Goal: Check status: Check status

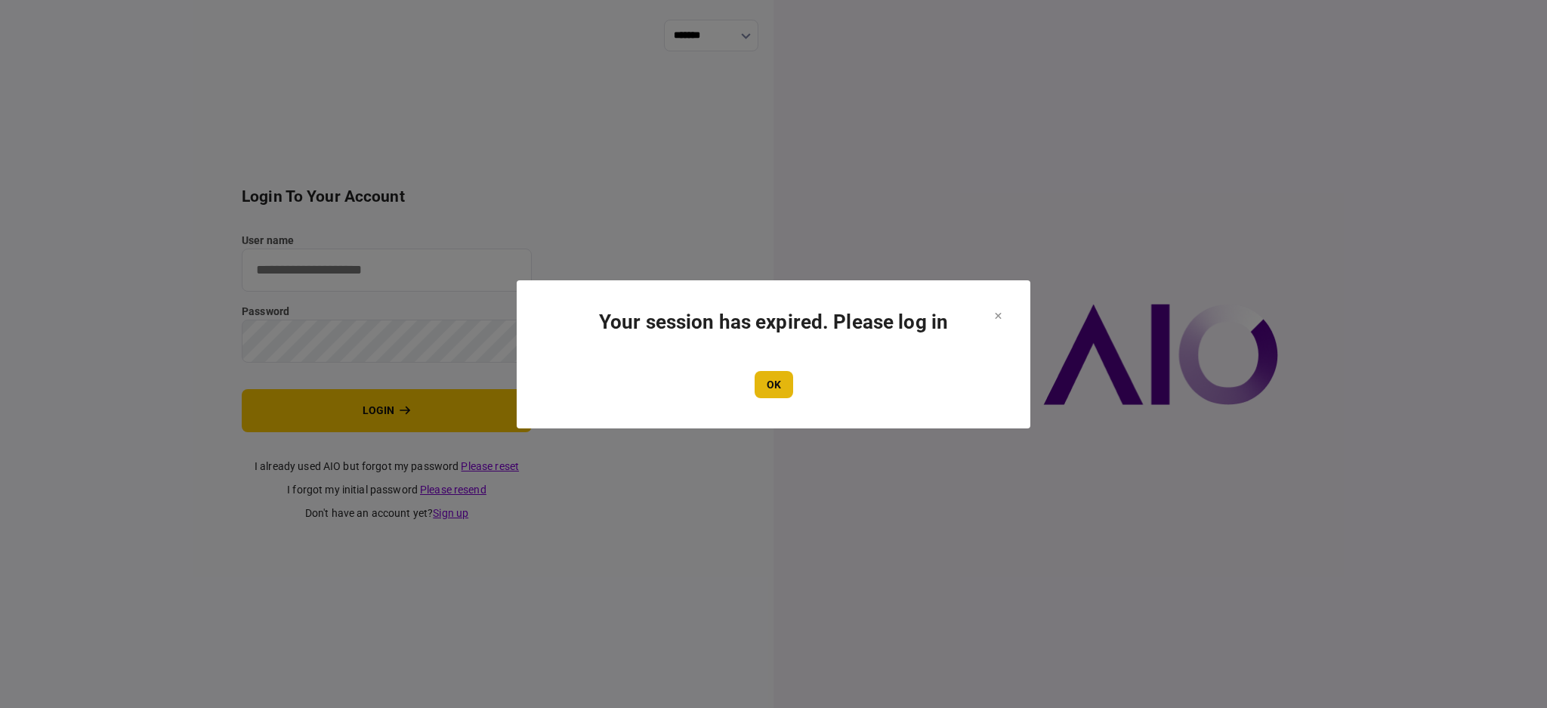
type input "****"
click at [776, 388] on button "OK" at bounding box center [774, 384] width 39 height 27
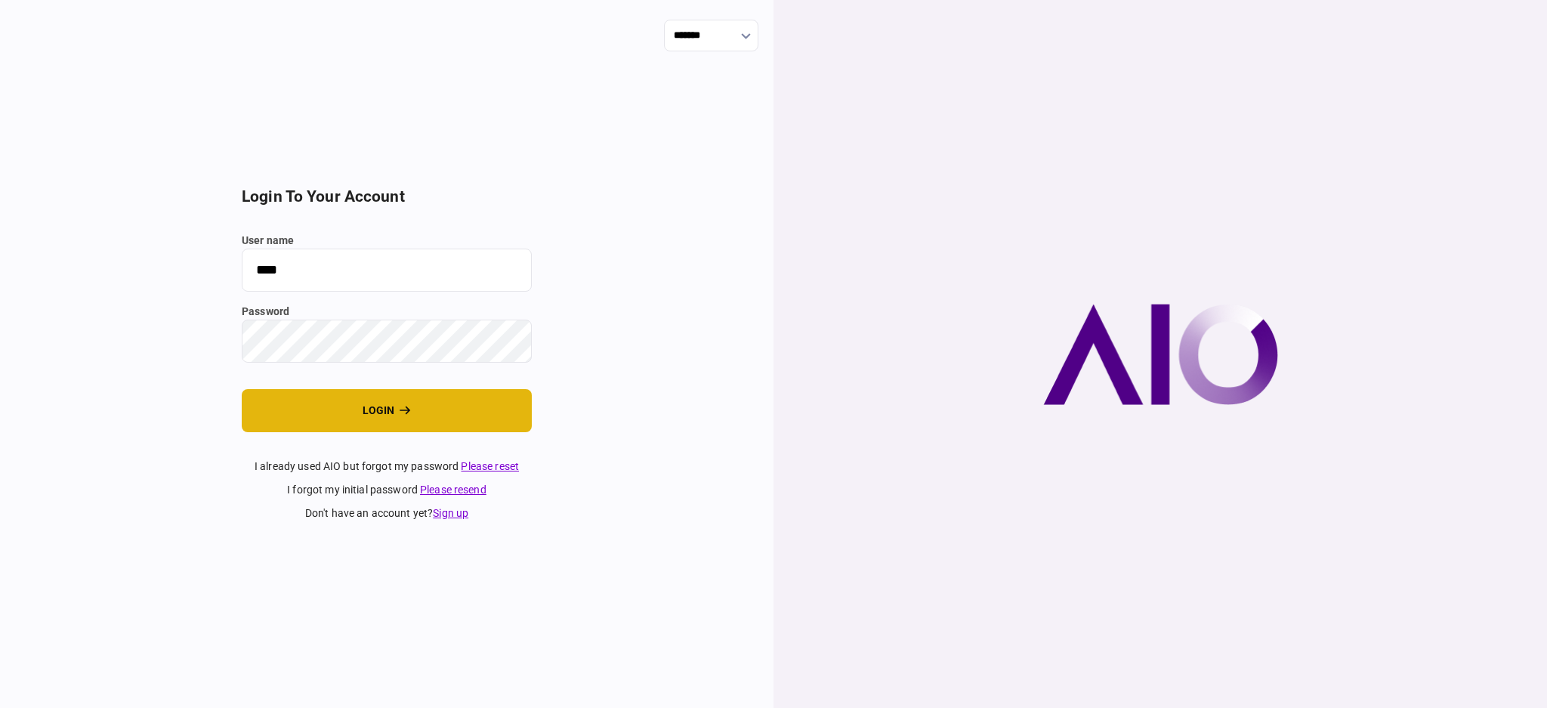
click at [396, 429] on button "login" at bounding box center [387, 410] width 290 height 43
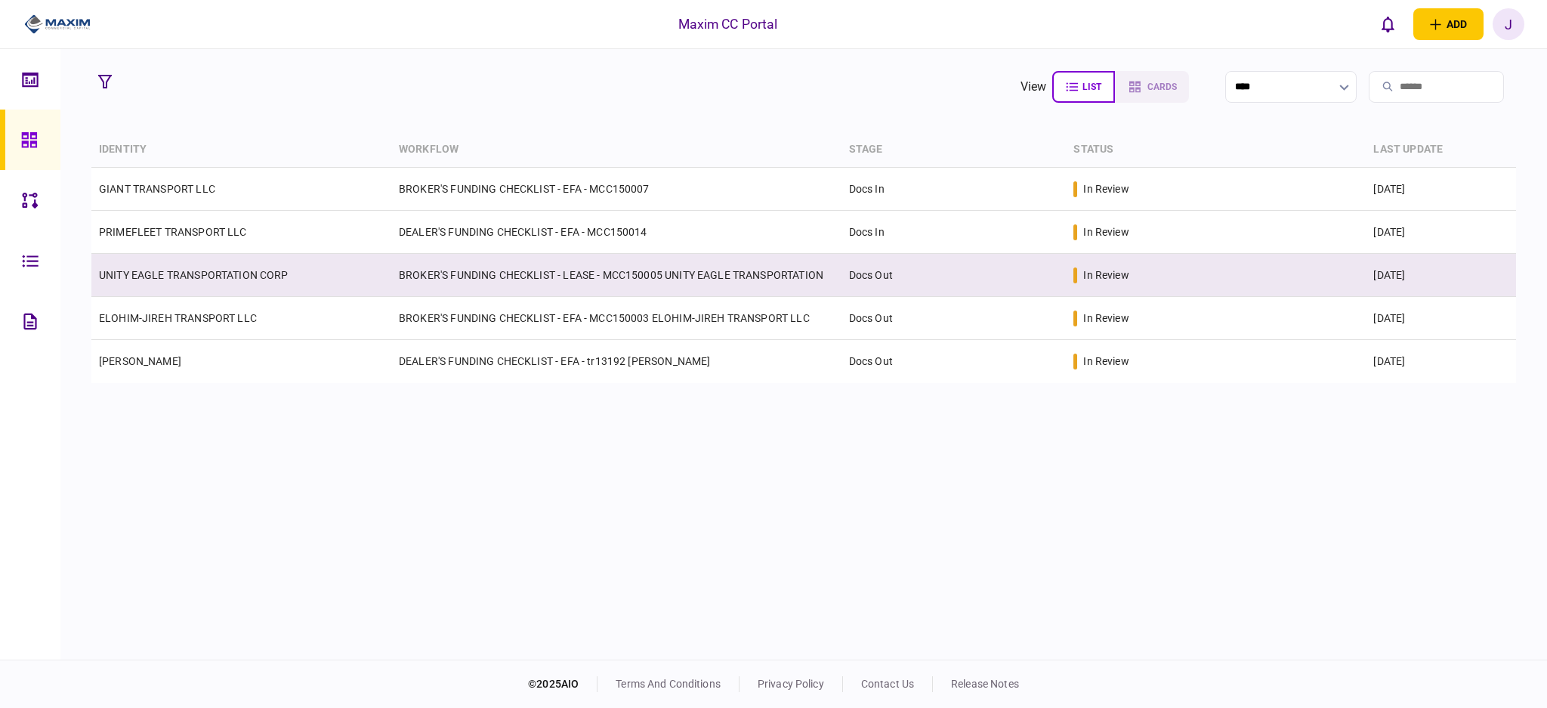
click at [199, 280] on td "UNITY EAGLE TRANSPORTATION CORP" at bounding box center [241, 275] width 300 height 43
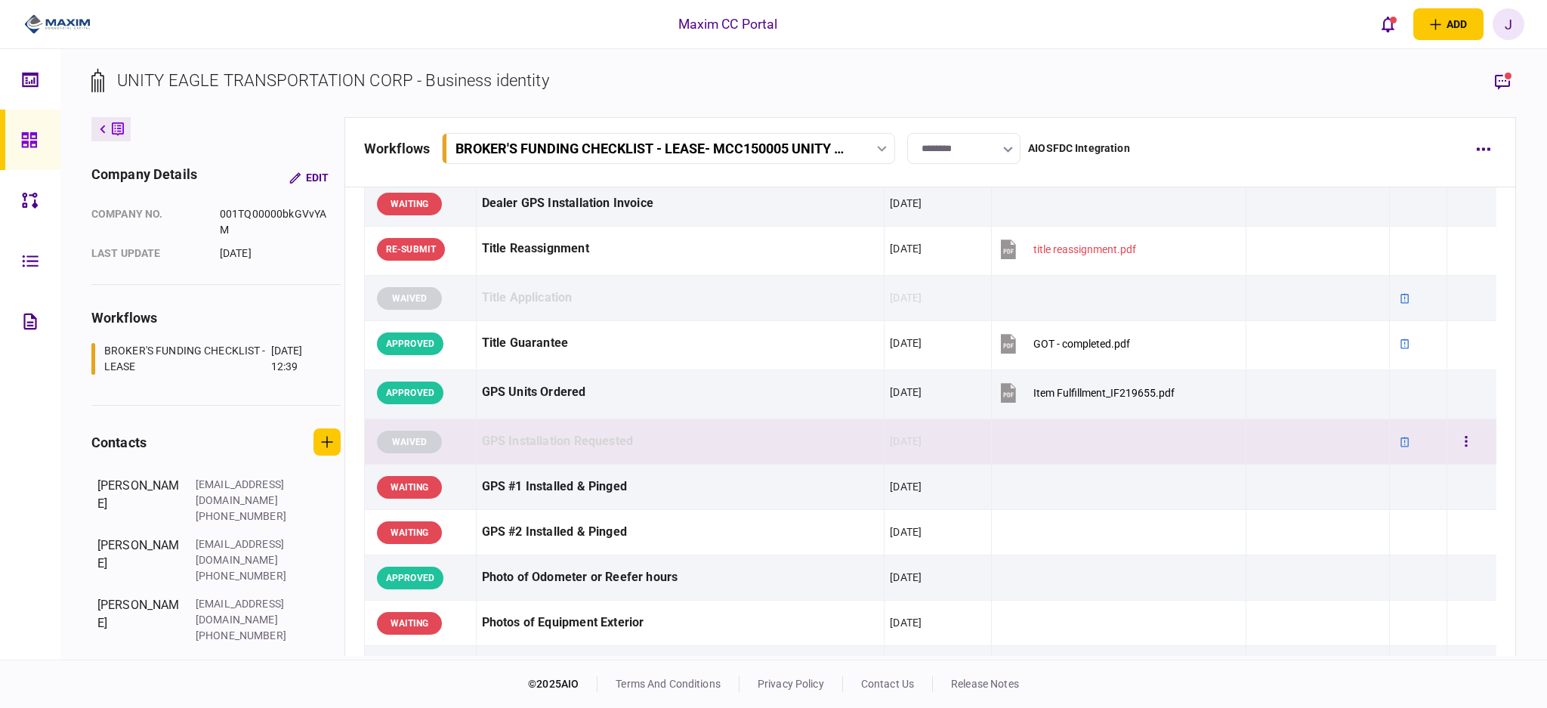
scroll to position [1007, 0]
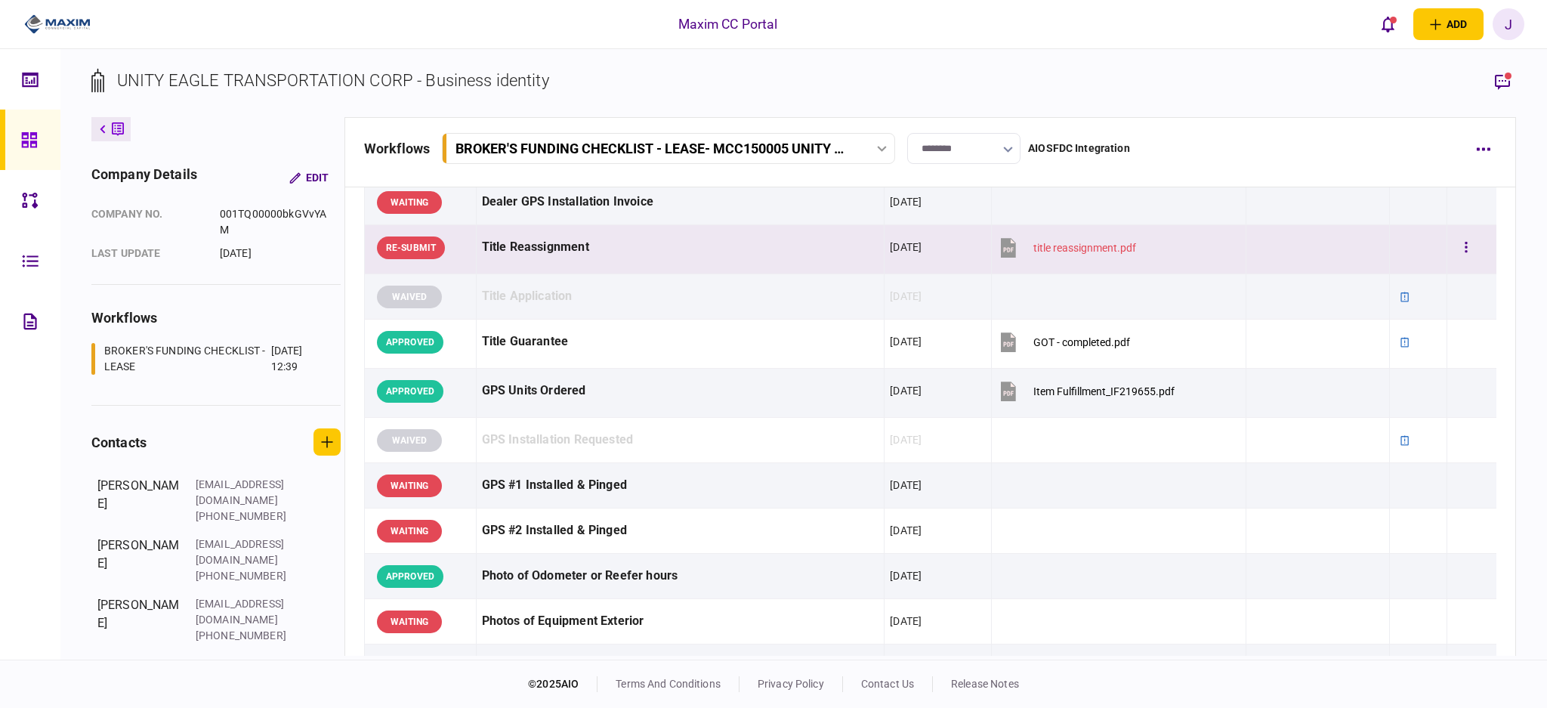
click at [564, 254] on div "Title Reassignment" at bounding box center [680, 247] width 397 height 34
click at [1506, 80] on icon "button" at bounding box center [1502, 82] width 15 height 16
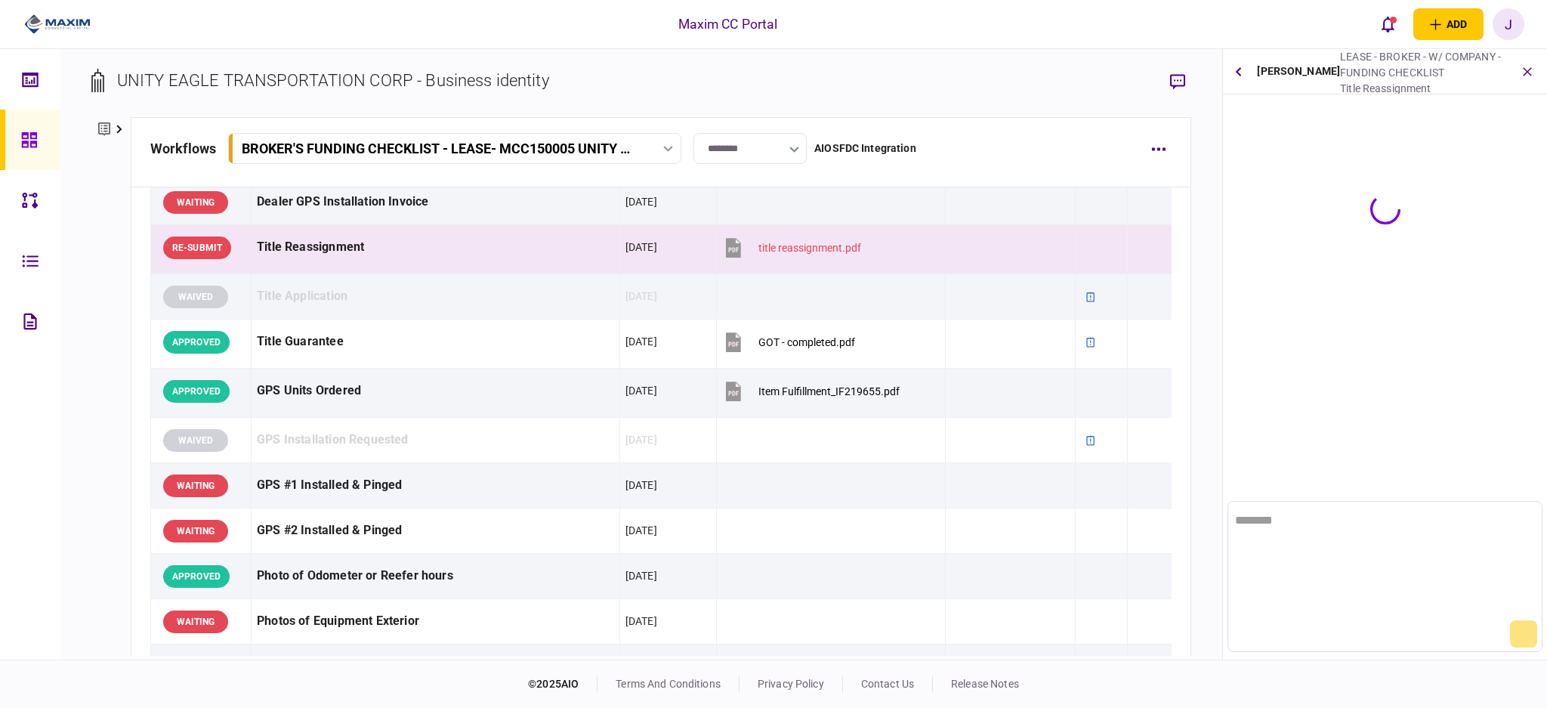
scroll to position [0, 0]
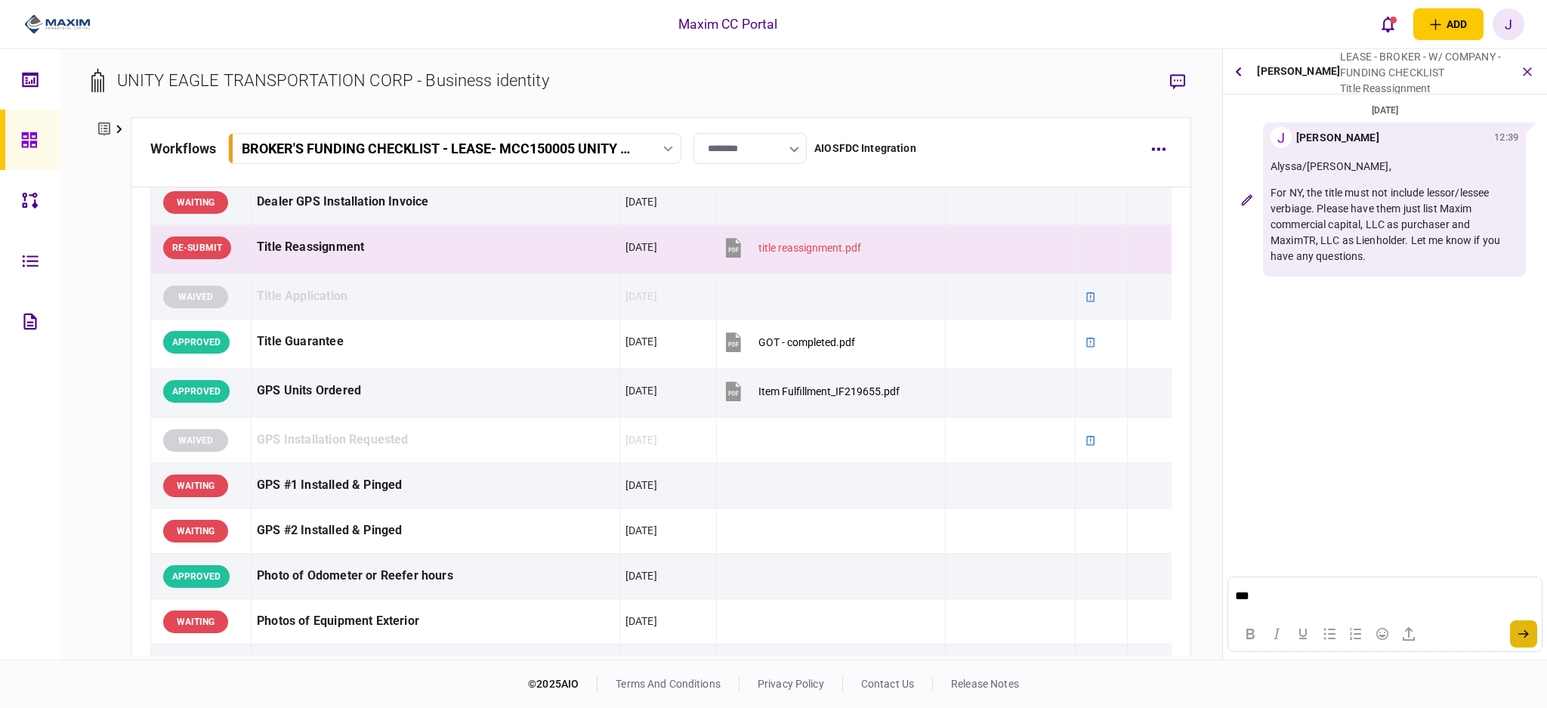
click at [1521, 635] on icon "submit" at bounding box center [1523, 634] width 11 height 8
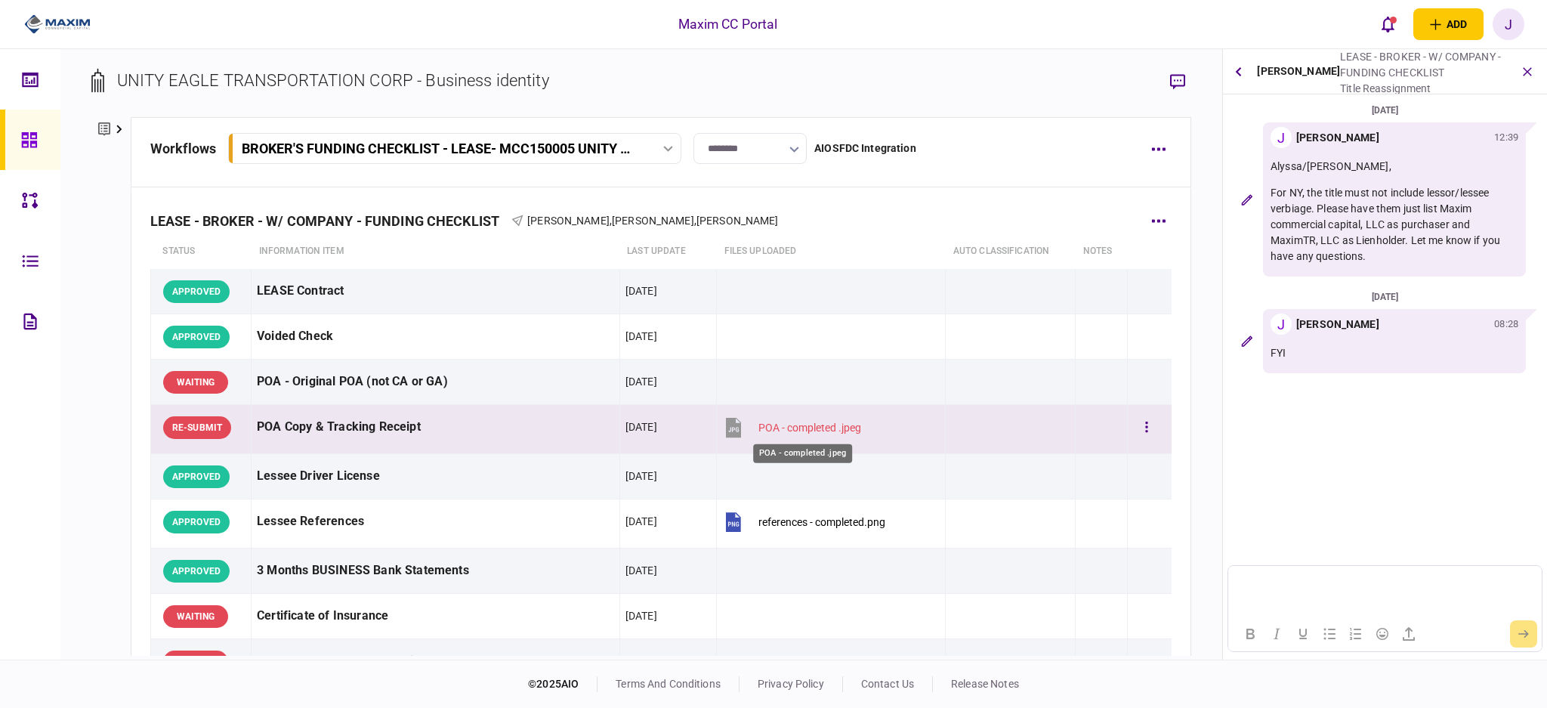
click at [795, 432] on div "POA - completed .jpeg" at bounding box center [809, 428] width 103 height 12
drag, startPoint x: 900, startPoint y: 436, endPoint x: 697, endPoint y: 428, distance: 203.4
click at [697, 428] on tr "RE-SUBMIT POA Copy & Tracking Receipt 19 Aug 2025 POA - completed .jpeg" at bounding box center [660, 429] width 1021 height 49
drag, startPoint x: 600, startPoint y: 434, endPoint x: 931, endPoint y: 433, distance: 330.9
click at [931, 433] on tr "RE-SUBMIT POA Copy & Tracking Receipt 19 Aug 2025 POA - completed .jpeg" at bounding box center [660, 429] width 1021 height 49
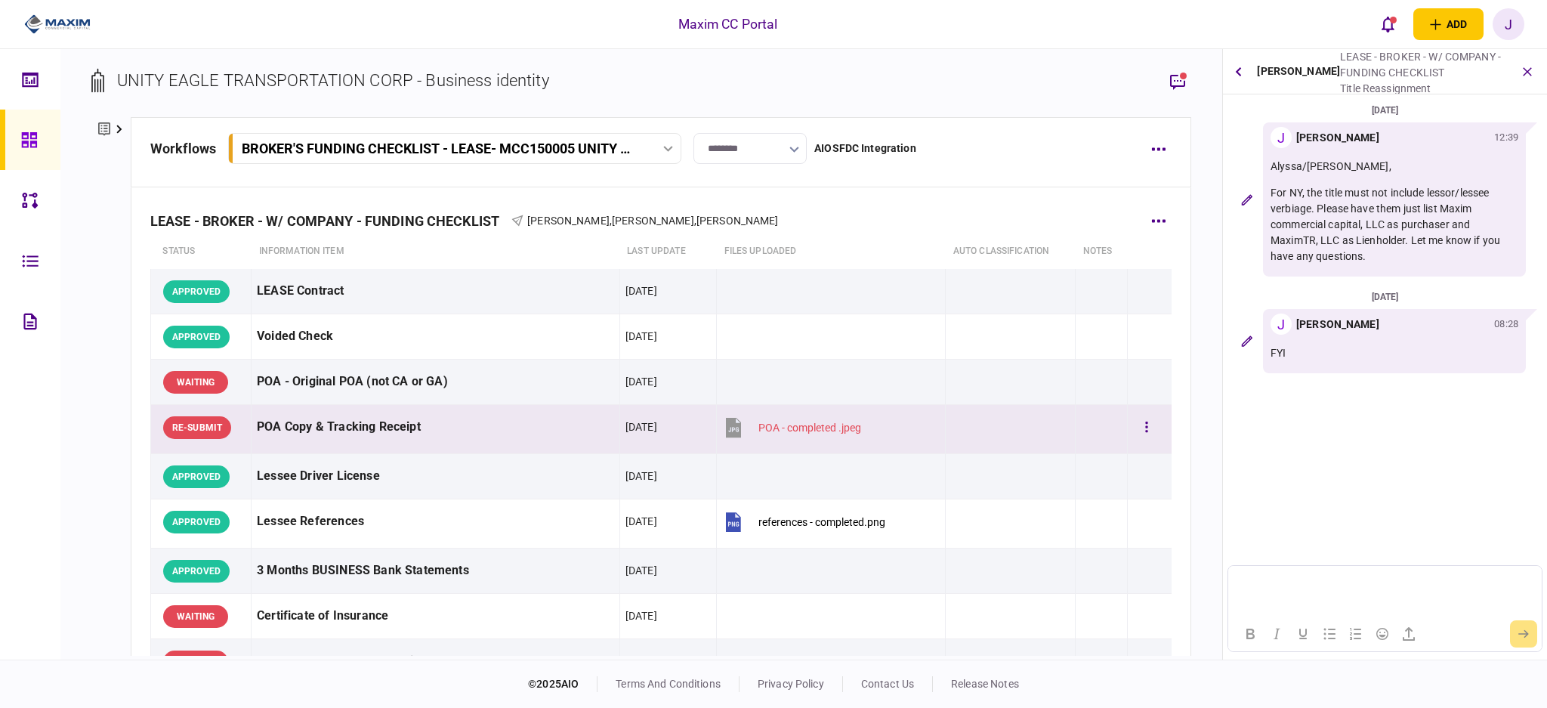
click at [956, 433] on div at bounding box center [1010, 427] width 119 height 34
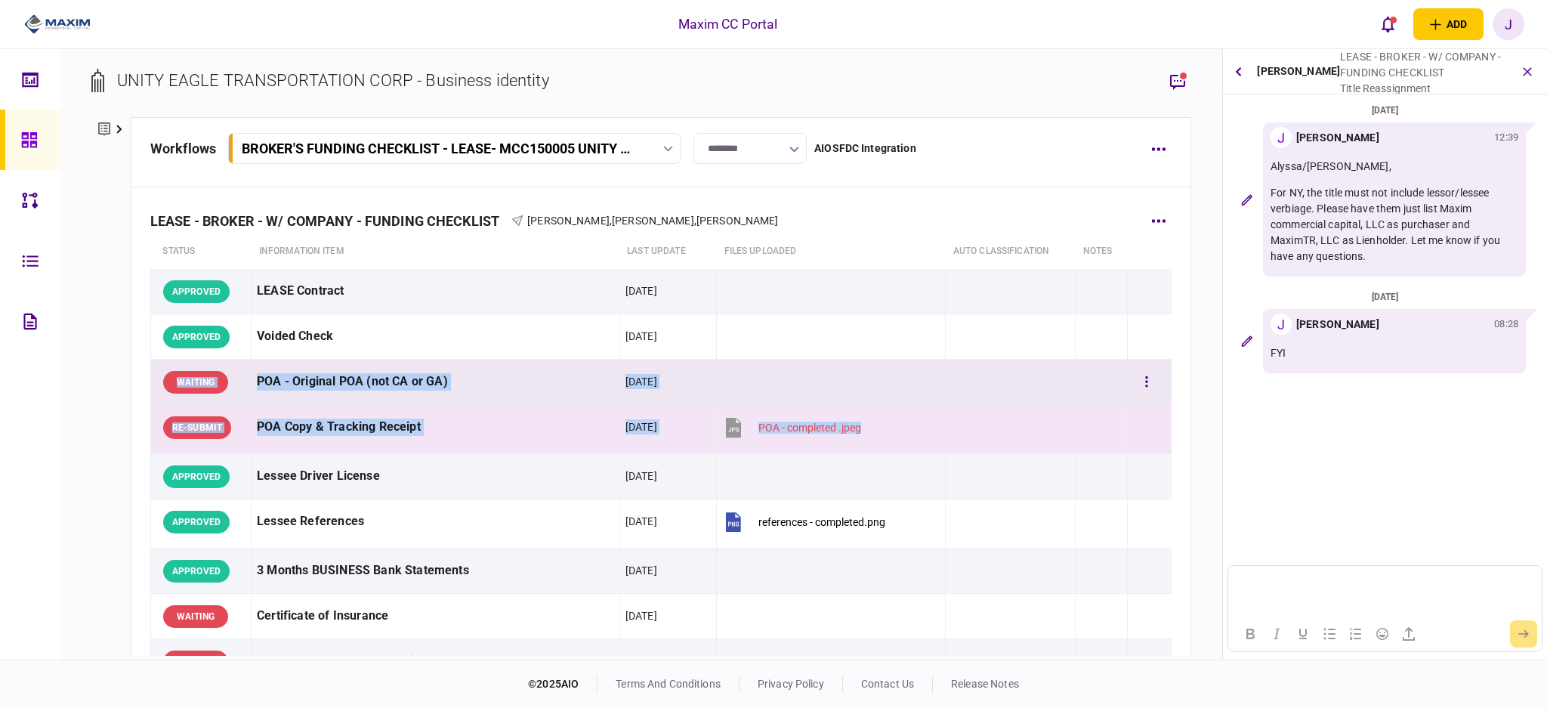
drag, startPoint x: 919, startPoint y: 434, endPoint x: 163, endPoint y: 381, distance: 757.3
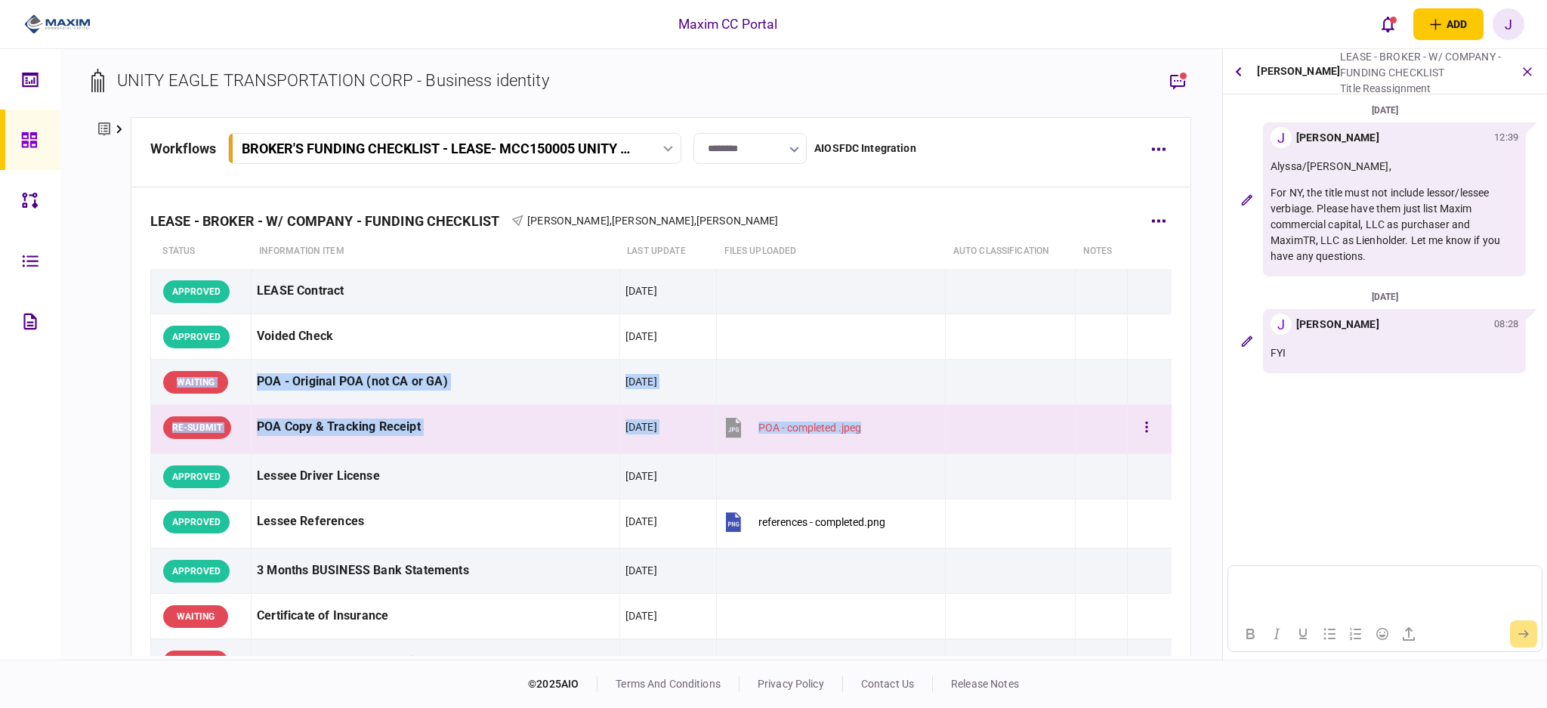
click at [887, 423] on section "POA - completed .jpeg" at bounding box center [827, 429] width 210 height 38
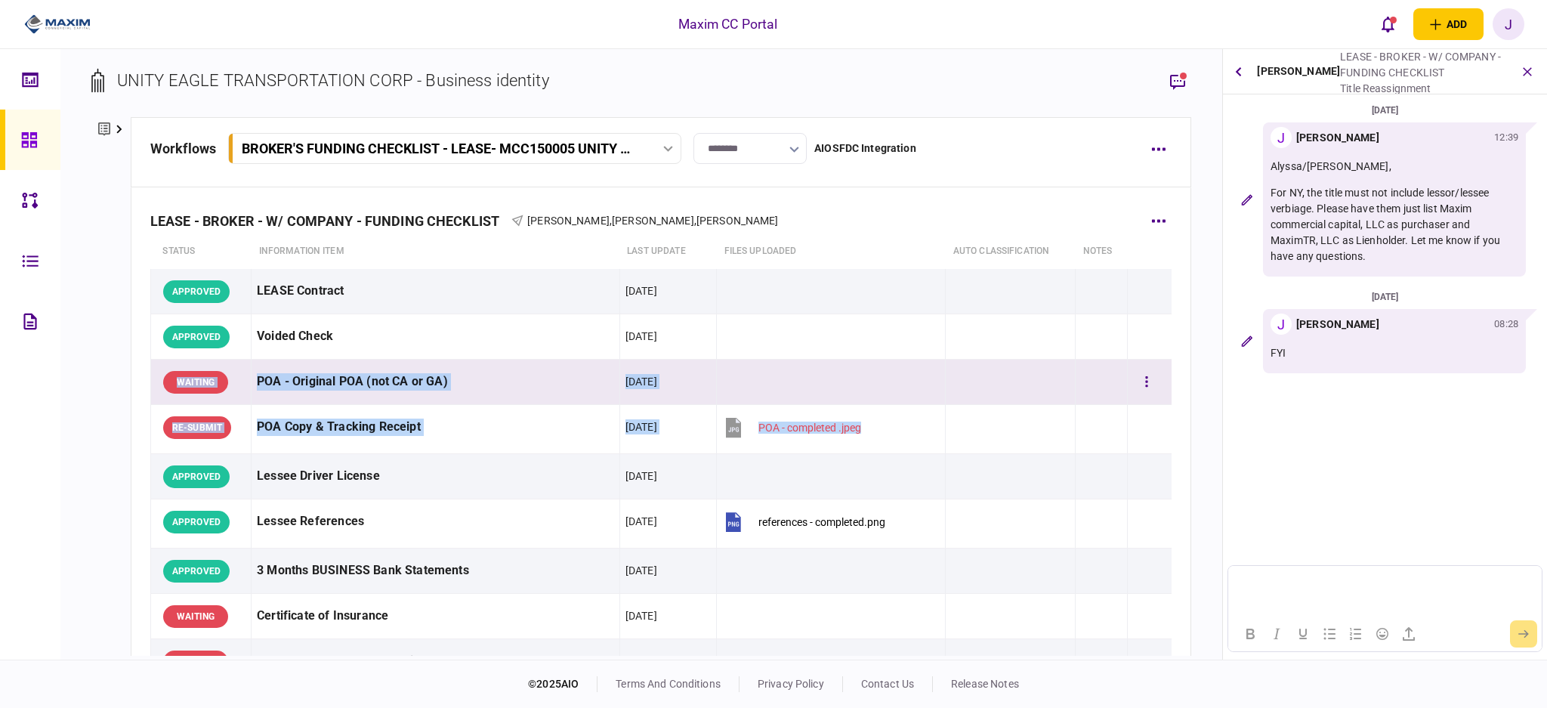
drag, startPoint x: 876, startPoint y: 426, endPoint x: 167, endPoint y: 383, distance: 710.7
click at [475, 385] on div "POA - Original POA (not CA or GA)" at bounding box center [435, 382] width 357 height 34
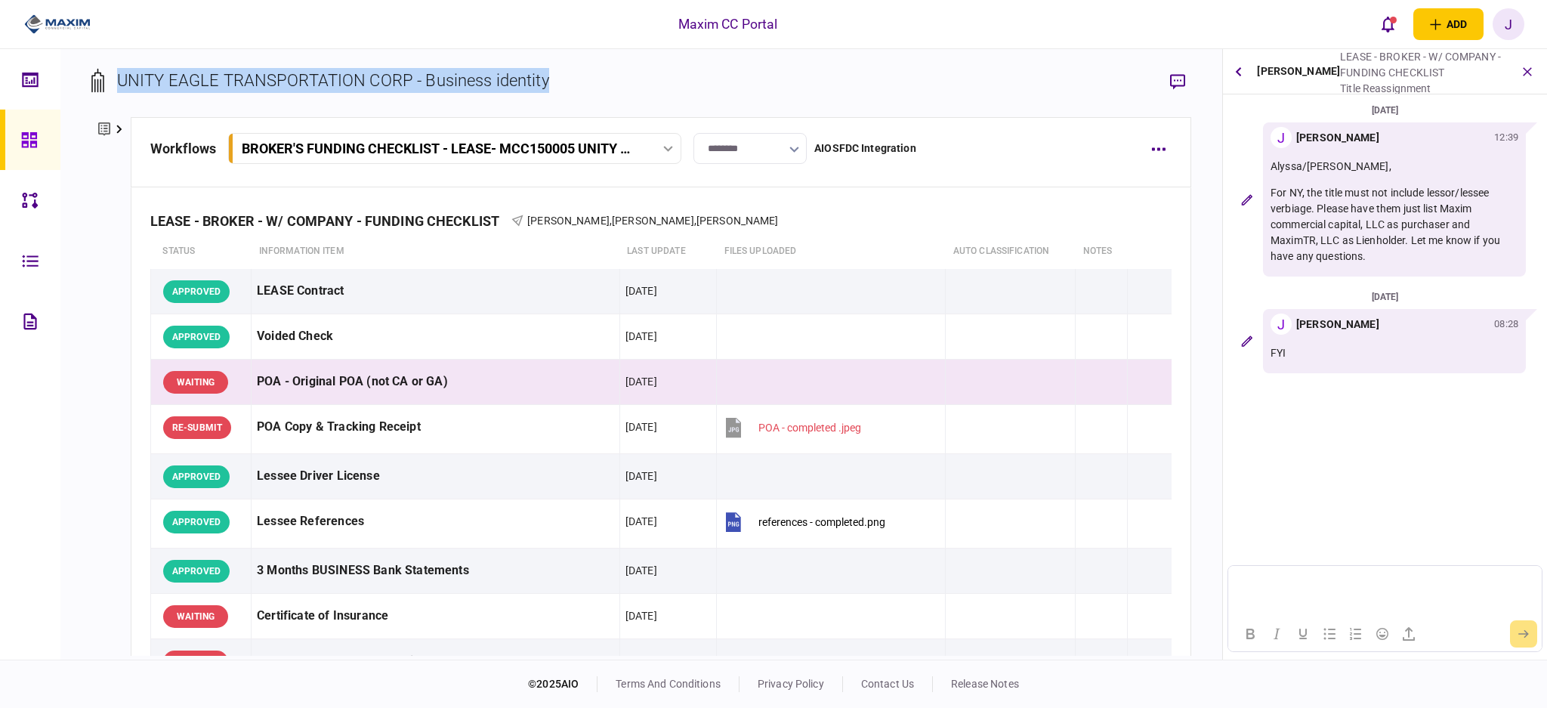
drag, startPoint x: 605, startPoint y: 86, endPoint x: 116, endPoint y: 78, distance: 489.6
click at [116, 78] on section "UNITY EAGLE TRANSPORTATION CORP - Business identity" at bounding box center [641, 92] width 1100 height 49
click at [142, 78] on div "UNITY EAGLE TRANSPORTATION CORP - Business identity" at bounding box center [333, 80] width 432 height 25
click at [550, 90] on section "UNITY EAGLE TRANSPORTATION CORP - Business identity" at bounding box center [641, 92] width 1100 height 49
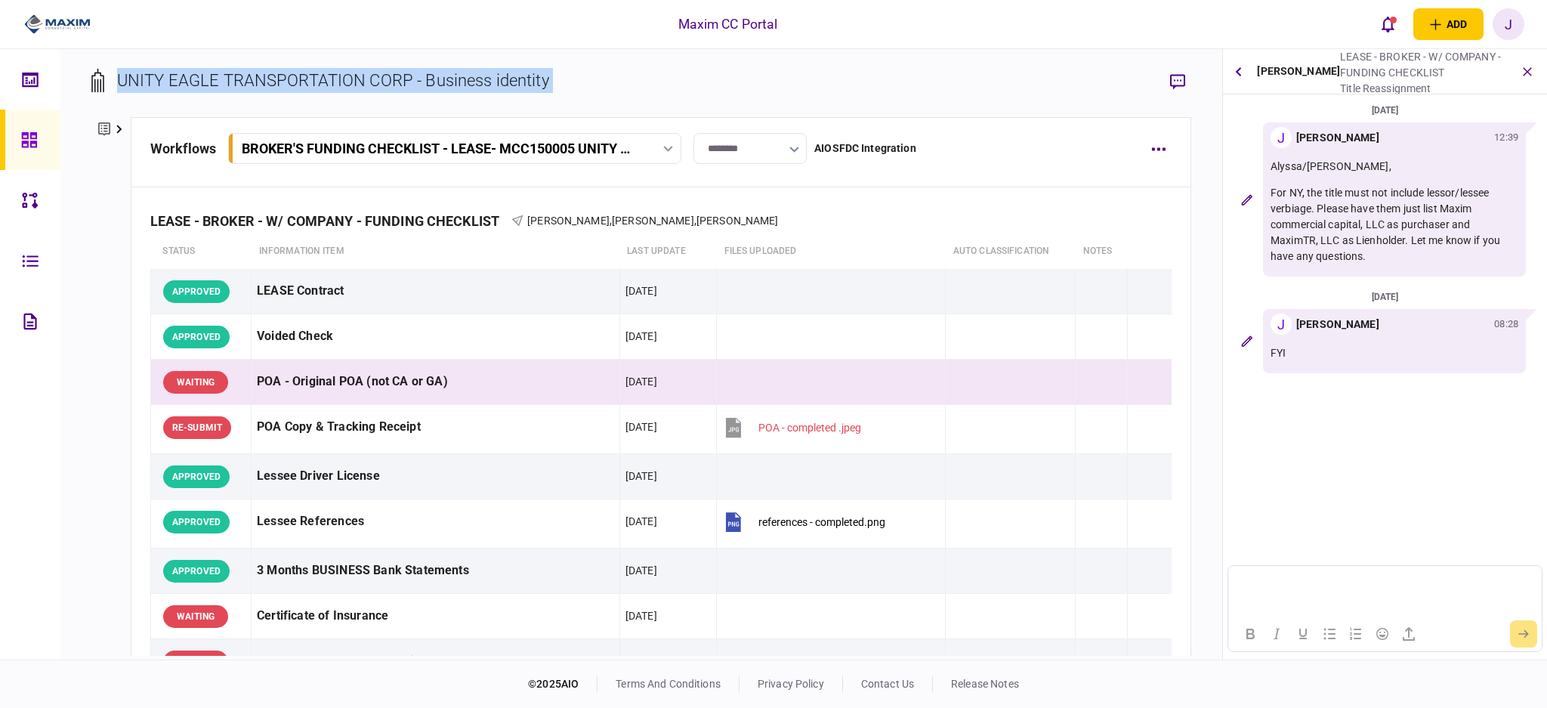
click at [564, 83] on section "UNITY EAGLE TRANSPORTATION CORP - Business identity" at bounding box center [641, 92] width 1100 height 49
drag, startPoint x: 572, startPoint y: 83, endPoint x: 116, endPoint y: 68, distance: 456.5
click at [116, 68] on section "UNITY EAGLE TRANSPORTATION CORP - Business identity" at bounding box center [641, 92] width 1100 height 49
click at [131, 78] on div "UNITY EAGLE TRANSPORTATION CORP - Business identity" at bounding box center [333, 80] width 432 height 25
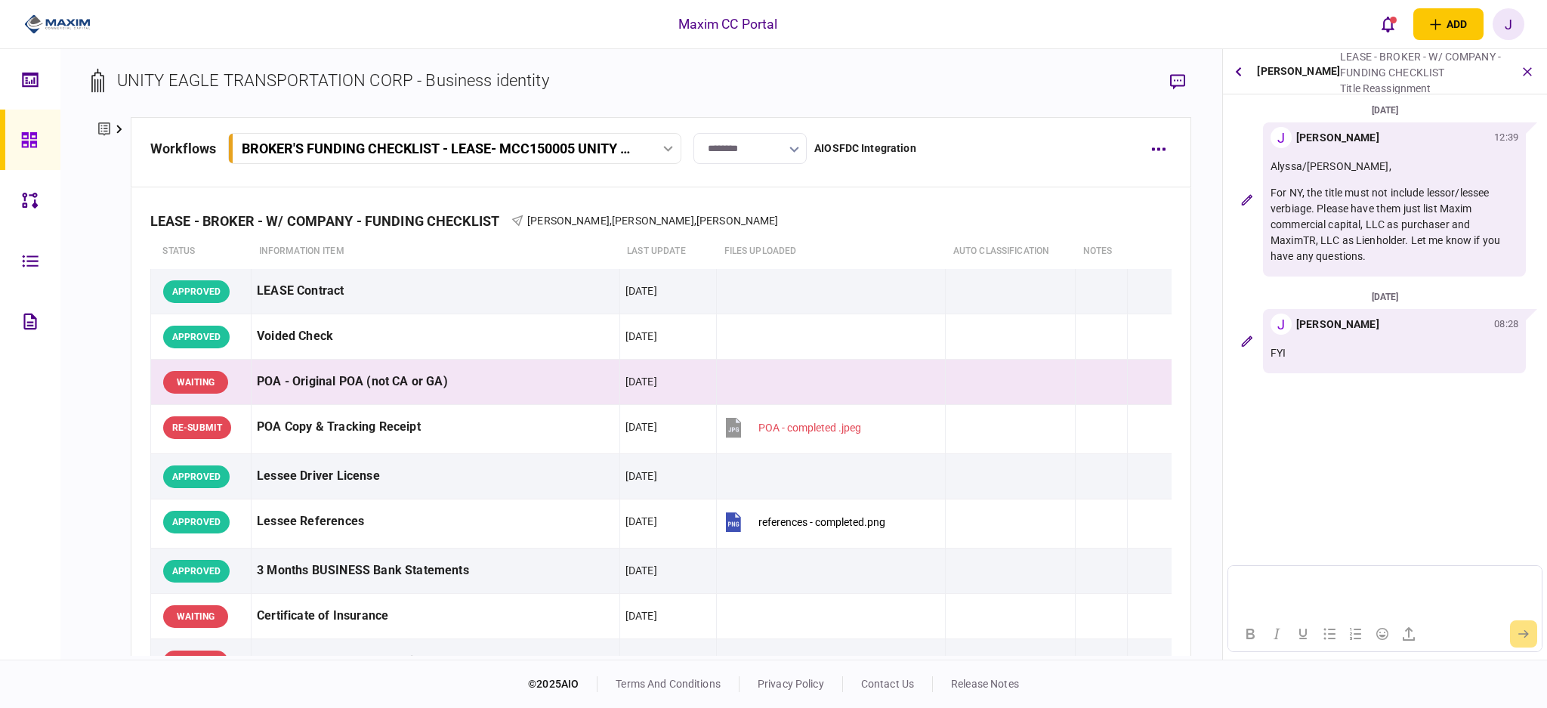
click at [189, 76] on div "UNITY EAGLE TRANSPORTATION CORP - Business identity" at bounding box center [333, 80] width 432 height 25
click at [278, 77] on div "UNITY EAGLE TRANSPORTATION CORP - Business identity" at bounding box center [333, 80] width 432 height 25
click at [377, 73] on div "UNITY EAGLE TRANSPORTATION CORP - Business identity" at bounding box center [333, 80] width 432 height 25
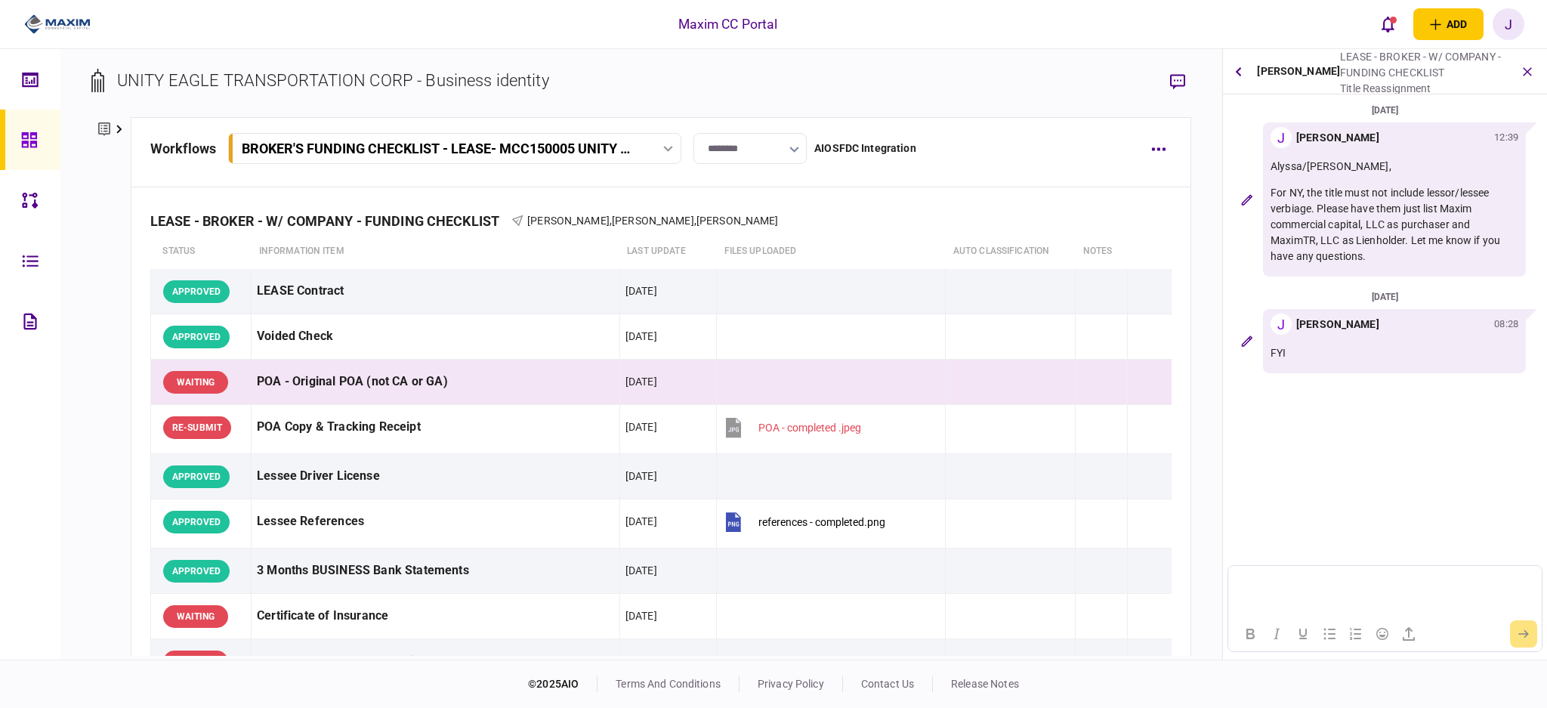
click at [377, 77] on div "UNITY EAGLE TRANSPORTATION CORP - Business identity" at bounding box center [333, 80] width 432 height 25
click at [441, 76] on div "UNITY EAGLE TRANSPORTATION CORP - Business identity" at bounding box center [333, 80] width 432 height 25
click at [494, 76] on div "UNITY EAGLE TRANSPORTATION CORP - Business identity" at bounding box center [333, 80] width 432 height 25
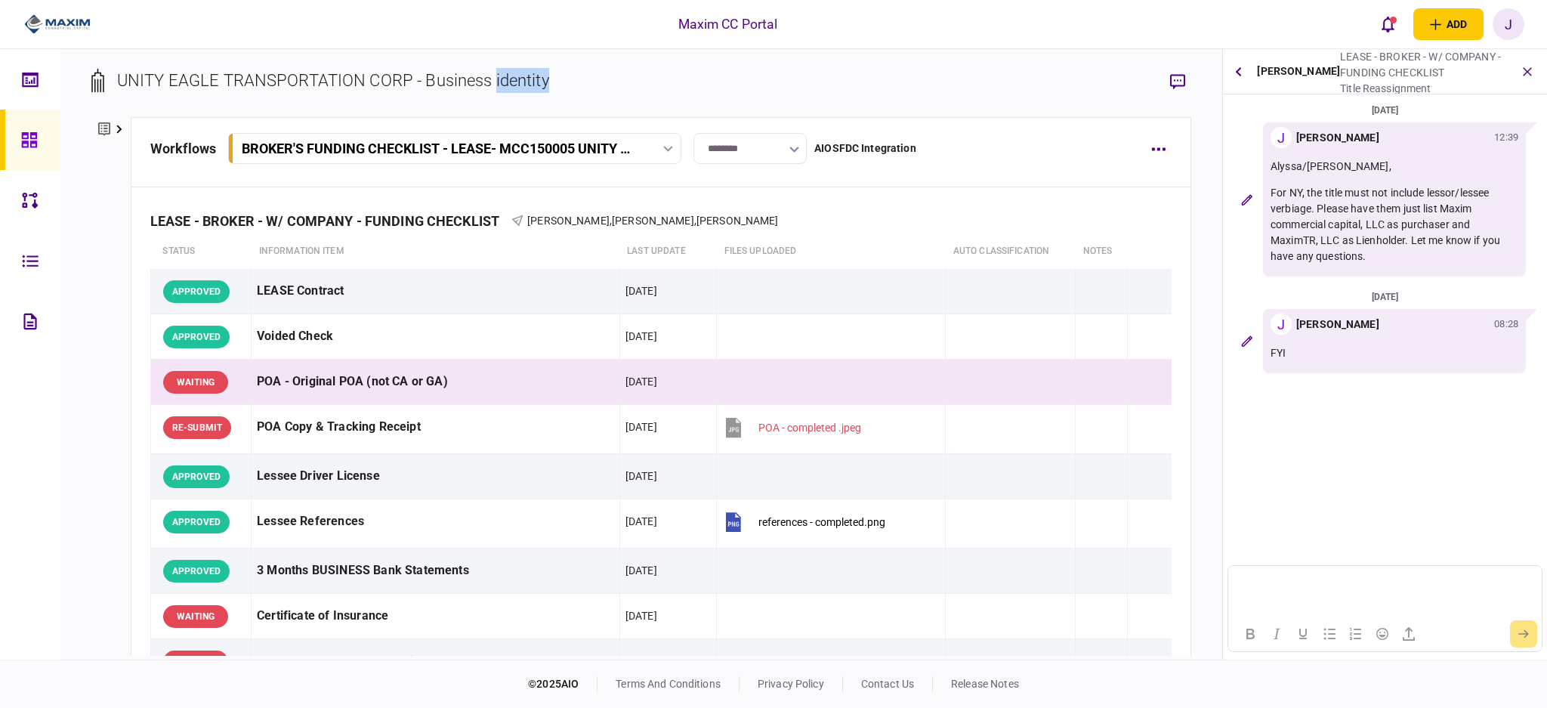
click at [494, 76] on div "UNITY EAGLE TRANSPORTATION CORP - Business identity" at bounding box center [333, 80] width 432 height 25
click at [456, 84] on div "UNITY EAGLE TRANSPORTATION CORP - Business identity" at bounding box center [333, 80] width 432 height 25
click at [532, 80] on div "UNITY EAGLE TRANSPORTATION CORP - Business identity" at bounding box center [333, 80] width 432 height 25
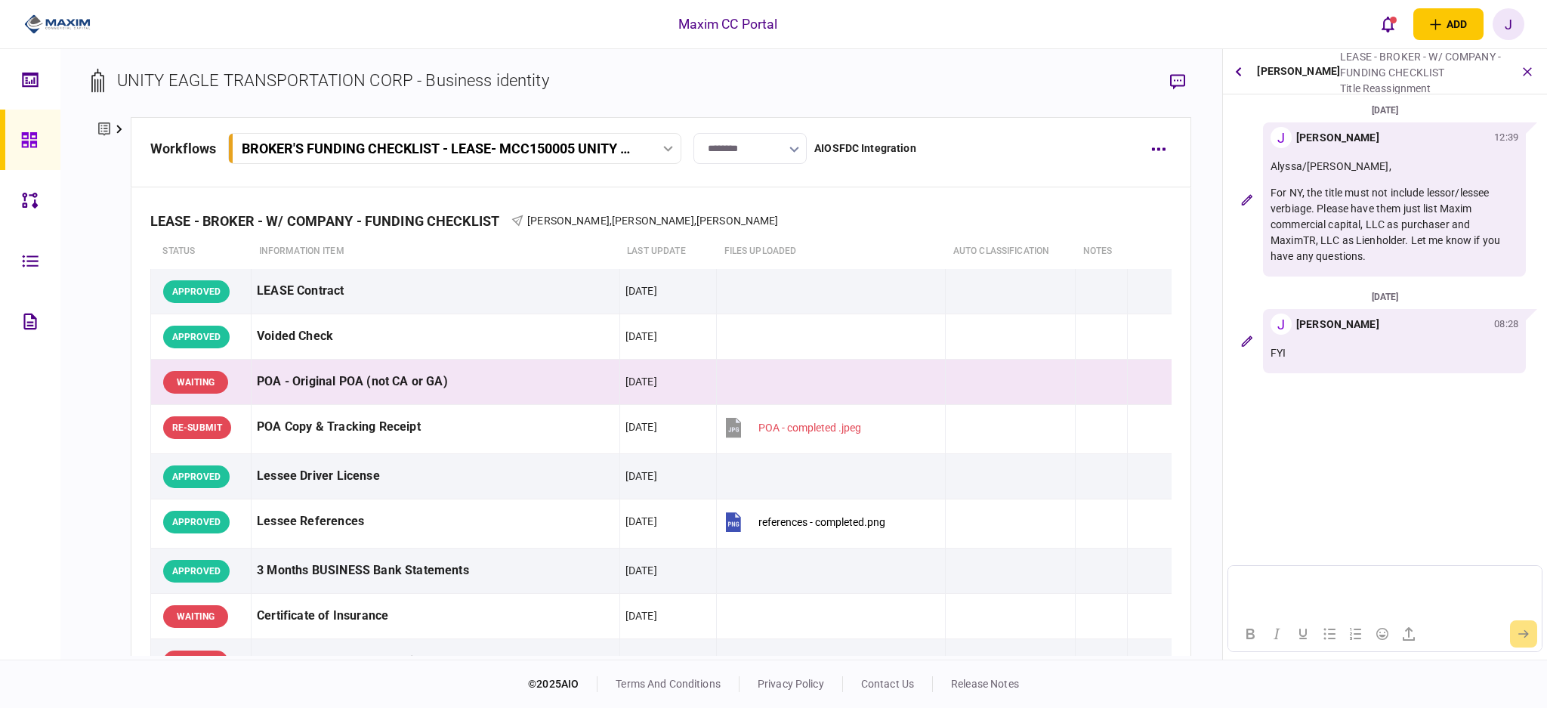
click at [456, 79] on div "UNITY EAGLE TRANSPORTATION CORP - Business identity" at bounding box center [333, 80] width 432 height 25
click at [450, 77] on div "UNITY EAGLE TRANSPORTATION CORP - Business identity" at bounding box center [333, 80] width 432 height 25
click at [521, 78] on div "UNITY EAGLE TRANSPORTATION CORP - Business identity" at bounding box center [333, 80] width 432 height 25
click at [536, 70] on div "UNITY EAGLE TRANSPORTATION CORP - Business identity" at bounding box center [333, 80] width 432 height 25
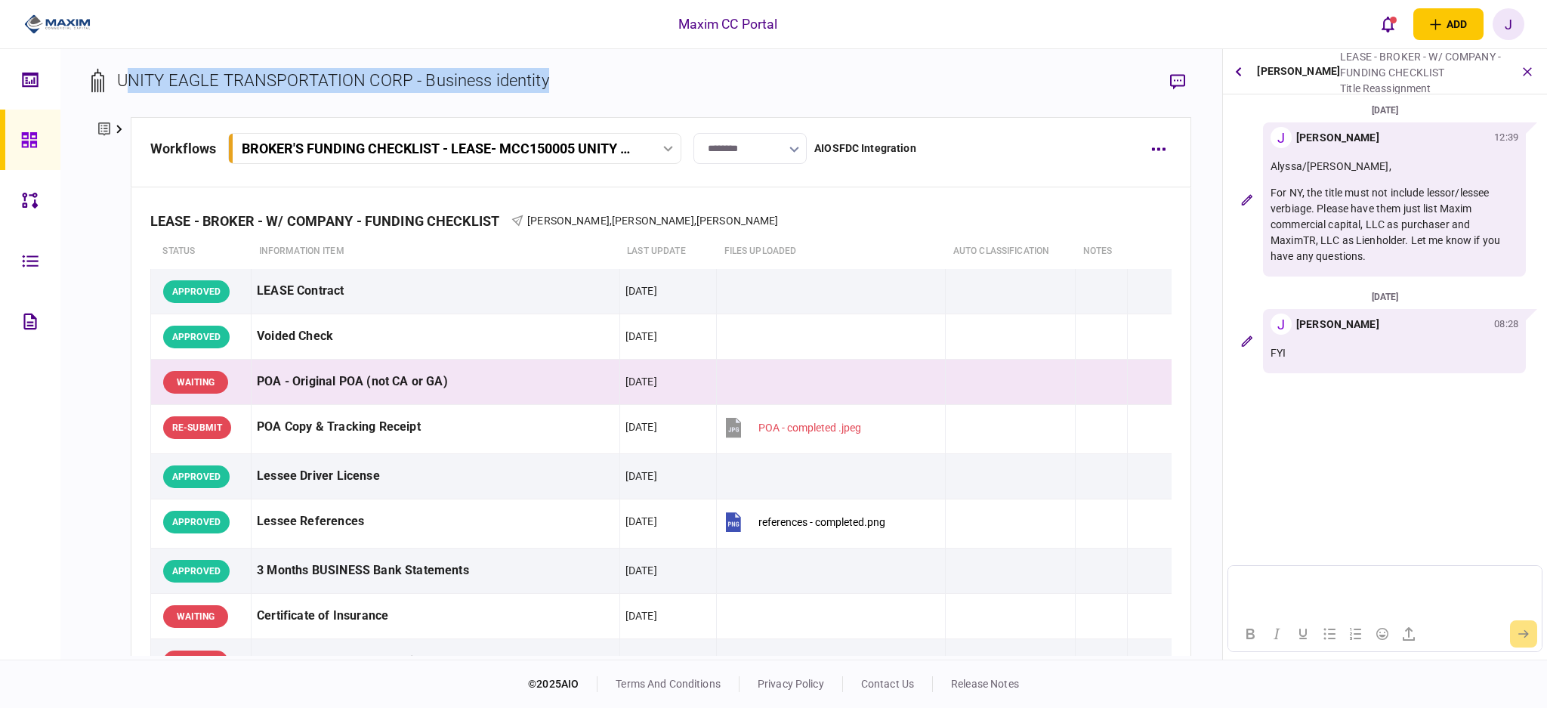
drag, startPoint x: 560, startPoint y: 79, endPoint x: 124, endPoint y: 60, distance: 436.3
click at [124, 60] on div "UNITY EAGLE TRANSPORTATION CORP - Business identity company details Edit compan…" at bounding box center [641, 354] width 1162 height 610
click at [163, 69] on div "UNITY EAGLE TRANSPORTATION CORP - Business identity" at bounding box center [333, 80] width 432 height 25
